Goal: Task Accomplishment & Management: Complete application form

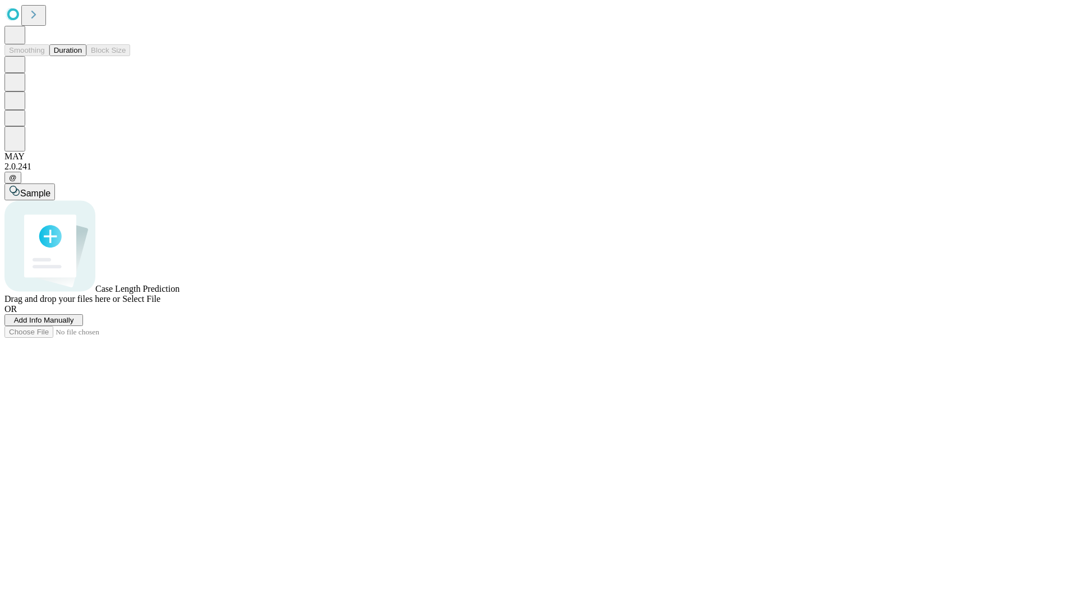
click at [74, 324] on span "Add Info Manually" at bounding box center [44, 320] width 60 height 8
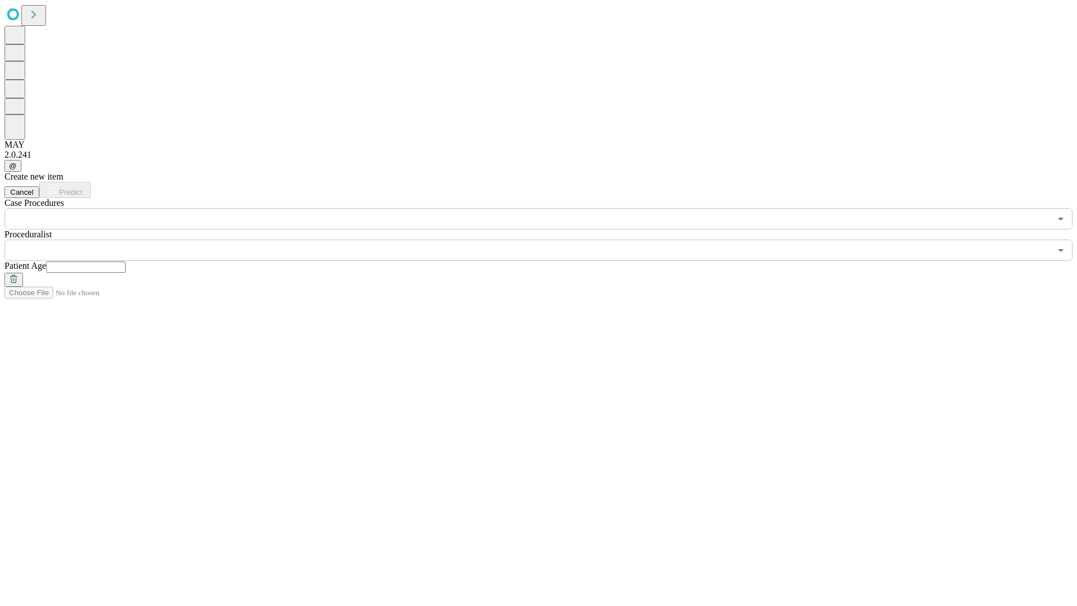
click at [126, 262] on input "text" at bounding box center [86, 267] width 80 height 11
type input "*"
click at [547, 240] on input "text" at bounding box center [527, 250] width 1047 height 21
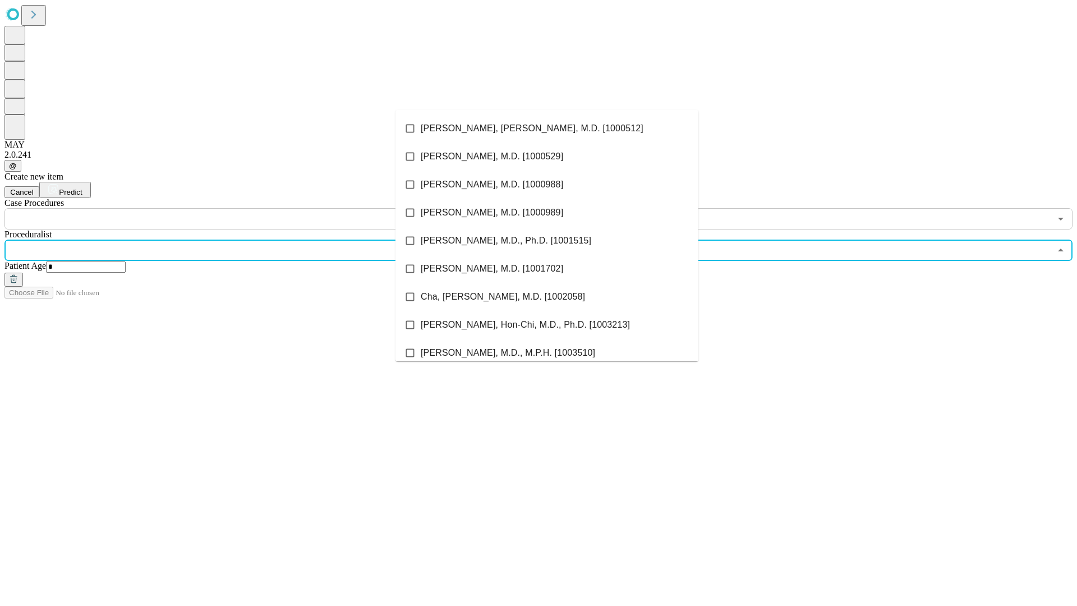
click at [547, 129] on li "[PERSON_NAME], [PERSON_NAME], M.D. [1000512]" at bounding box center [547, 128] width 303 height 28
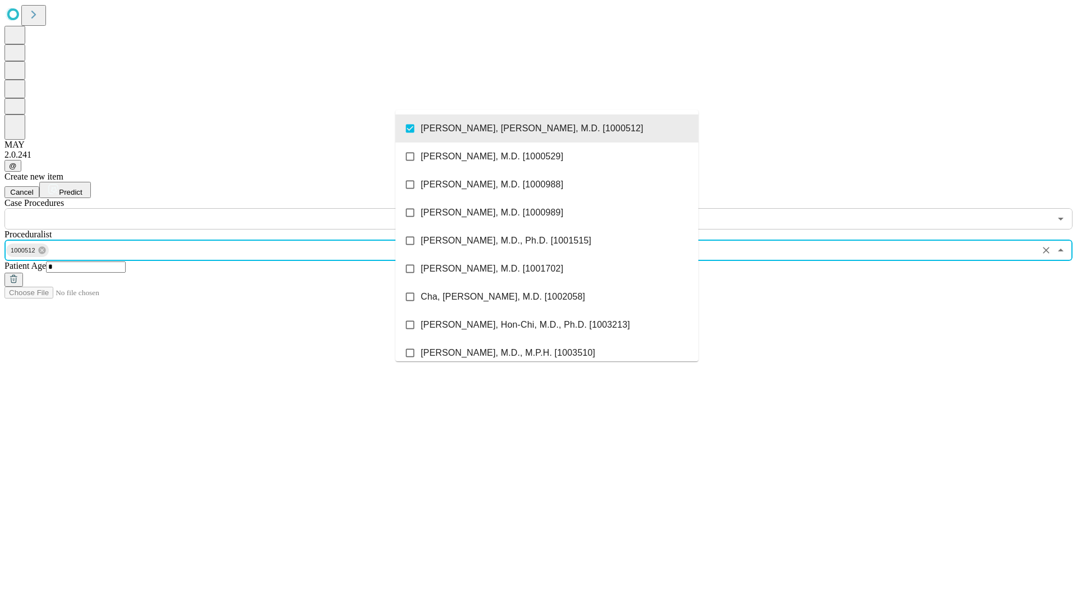
click at [236, 208] on input "text" at bounding box center [527, 218] width 1047 height 21
